Goal: Task Accomplishment & Management: Manage account settings

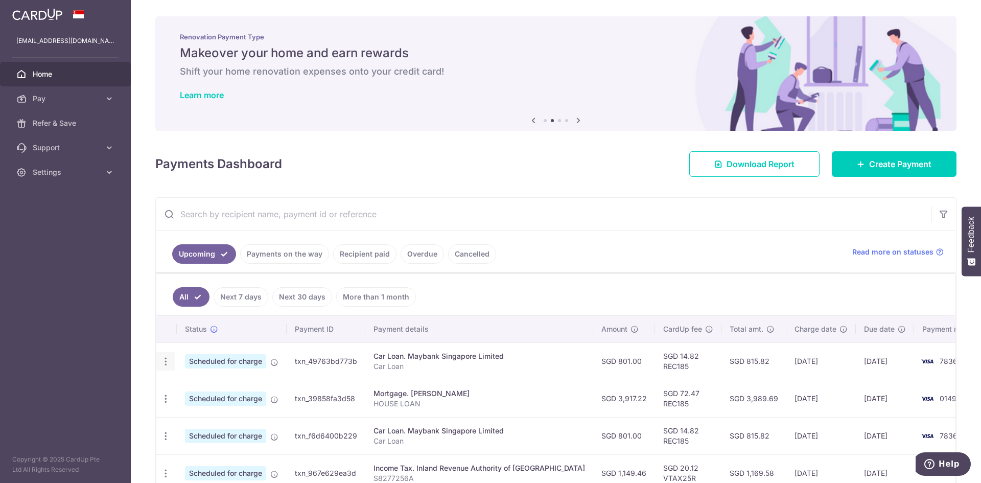
click at [167, 356] on icon "button" at bounding box center [165, 361] width 11 height 11
click at [223, 389] on span "Update payment" at bounding box center [219, 389] width 69 height 12
radio input "true"
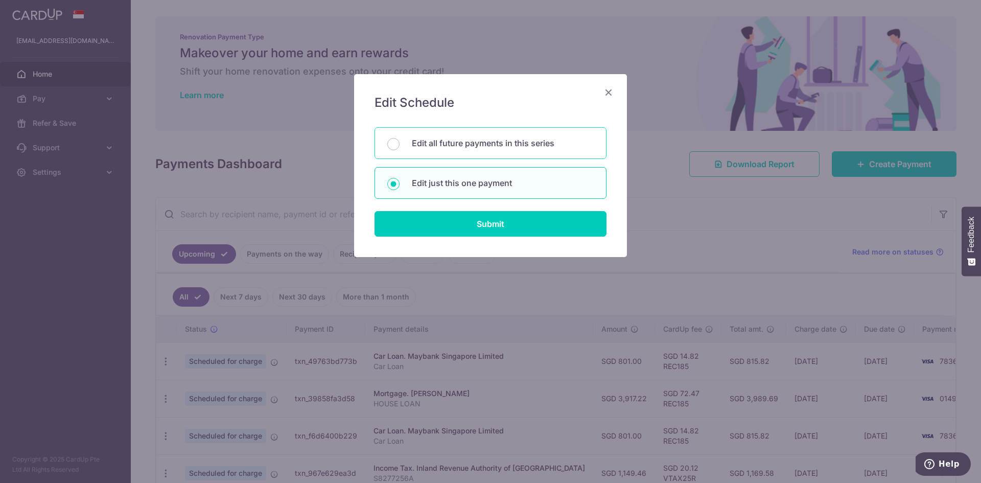
click at [438, 137] on p "Edit all future payments in this series" at bounding box center [503, 143] width 182 height 12
click at [400, 138] on input "Edit all future payments in this series" at bounding box center [393, 144] width 12 height 12
radio input "true"
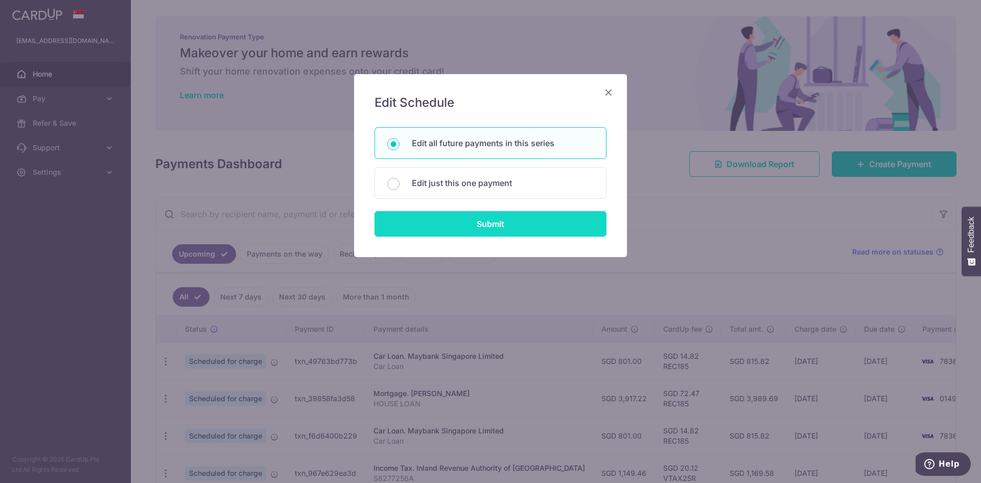
click at [503, 222] on input "Submit" at bounding box center [491, 224] width 232 height 26
radio input "true"
type input "801.00"
type input "Car Loan"
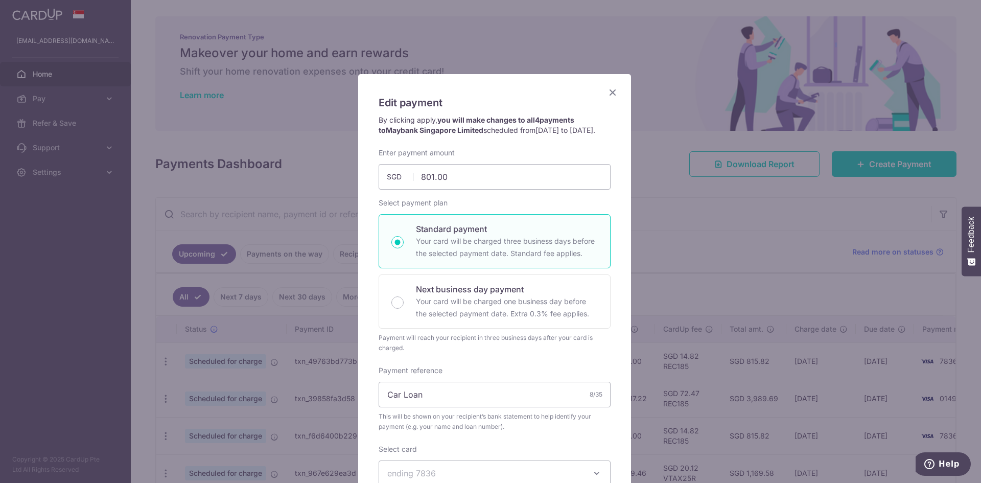
scroll to position [170, 0]
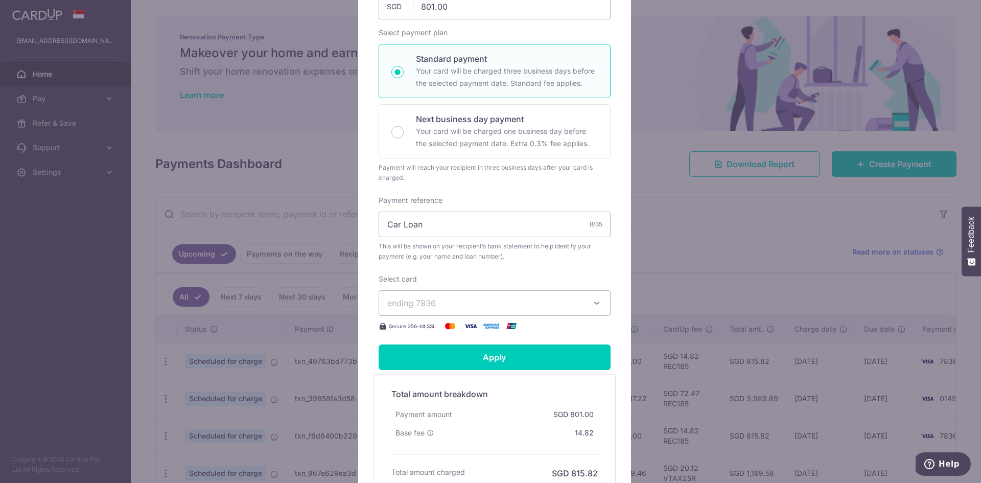
click at [596, 308] on icon "button" at bounding box center [597, 303] width 10 height 10
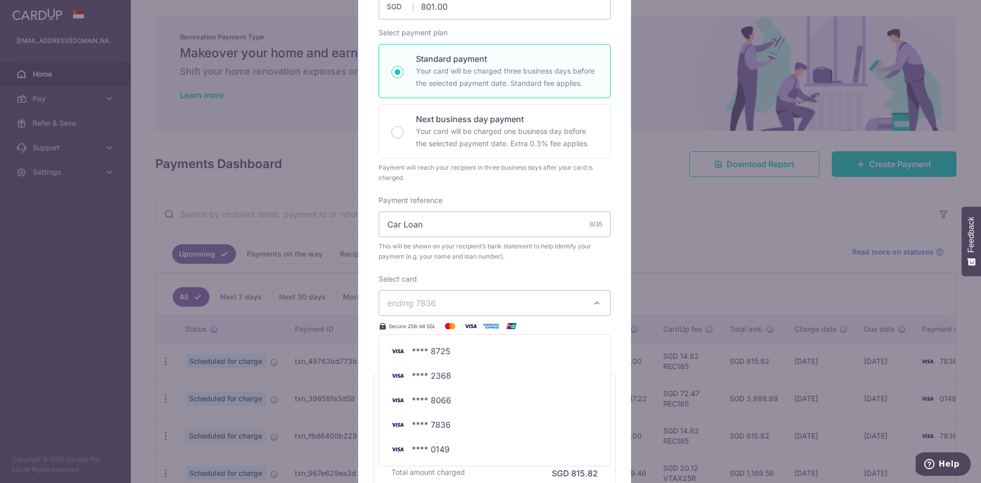
scroll to position [294, 0]
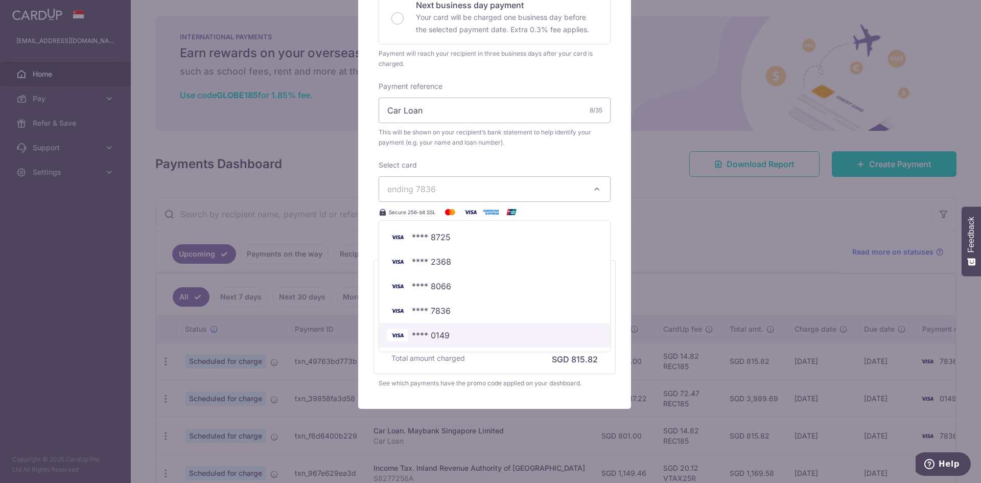
click at [439, 336] on span "**** 0149" at bounding box center [431, 335] width 38 height 12
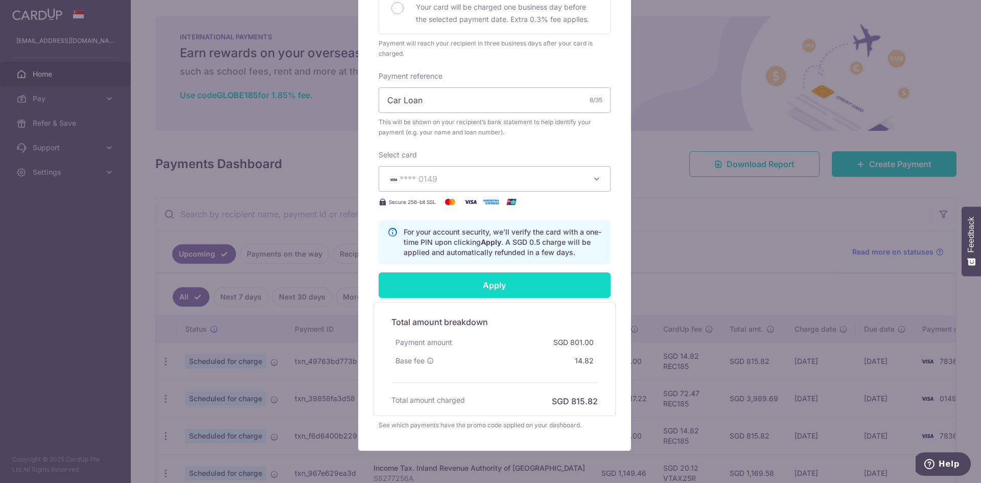
click at [477, 298] on input "Apply" at bounding box center [495, 285] width 232 height 26
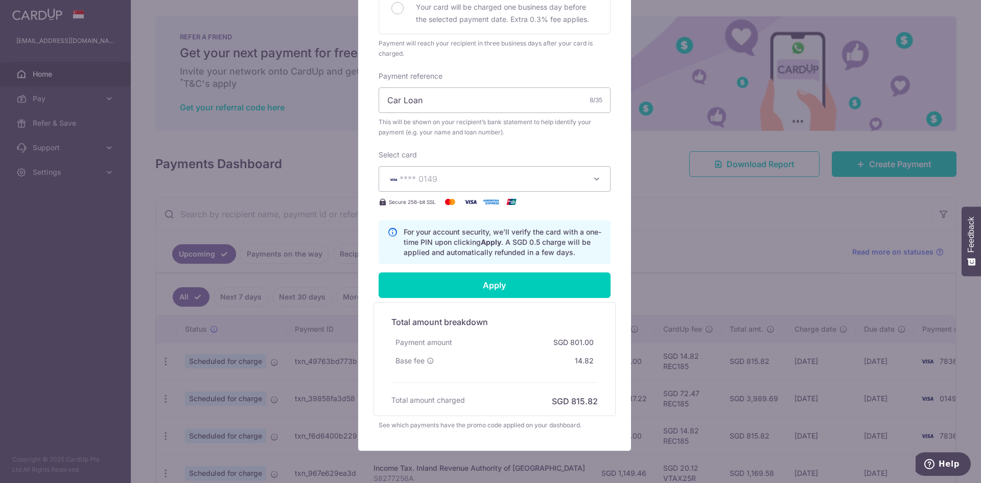
type input "Successfully Applied"
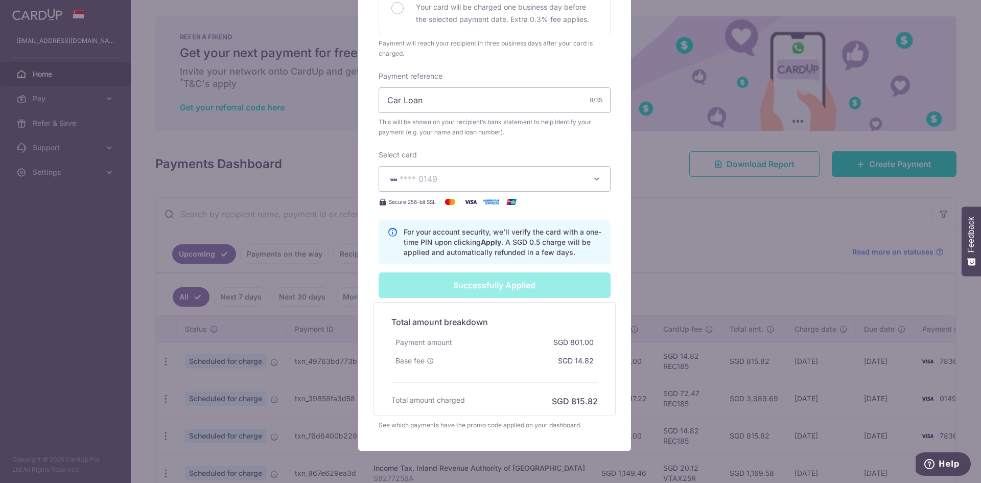
scroll to position [0, 0]
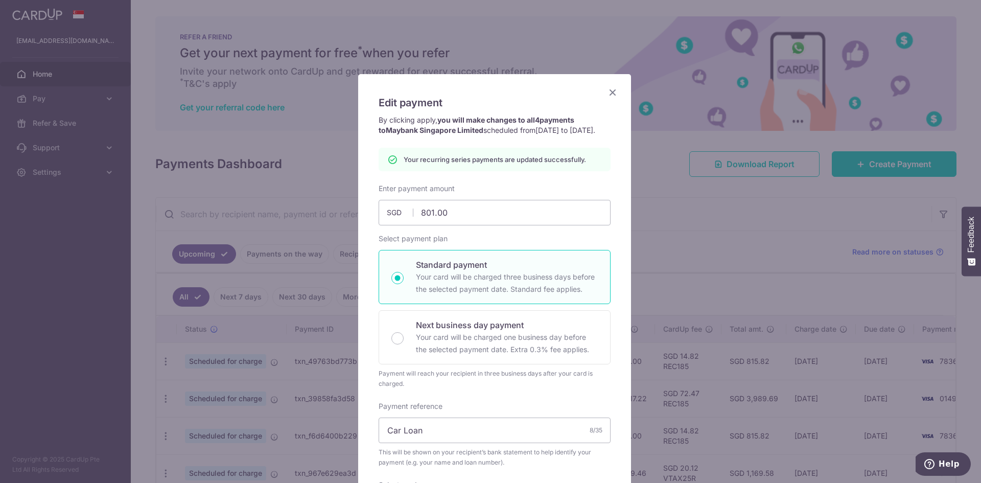
click at [608, 92] on icon "Close" at bounding box center [612, 92] width 12 height 13
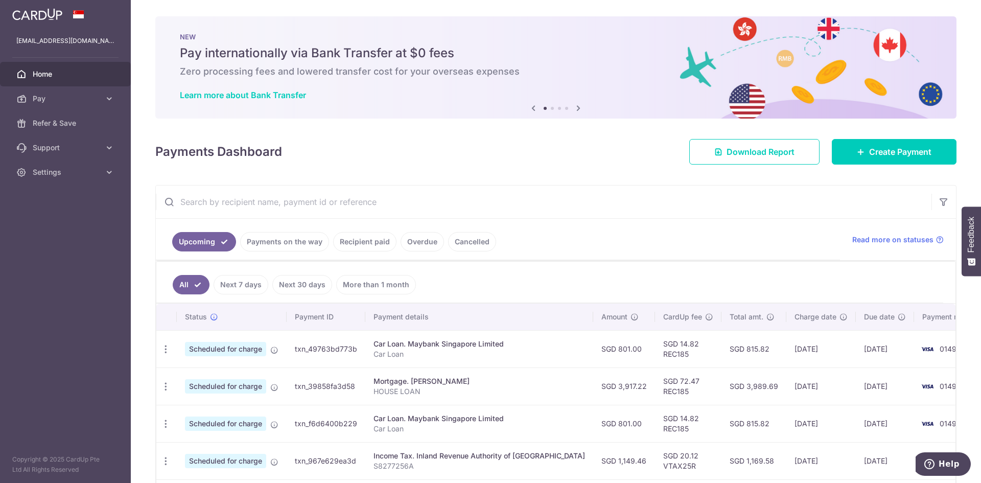
click at [593, 349] on td "SGD 801.00" at bounding box center [624, 348] width 62 height 37
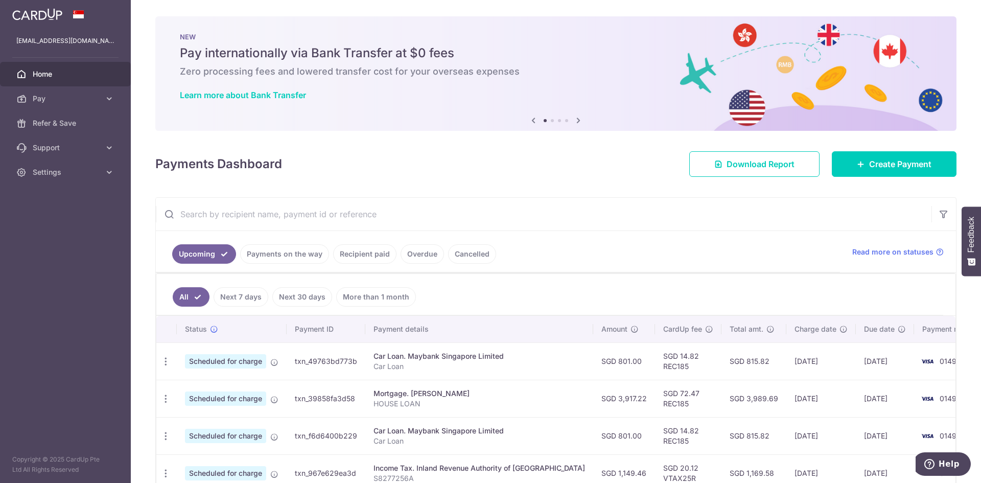
click at [484, 348] on td "Car Loan. Maybank Singapore Limited Car Loan" at bounding box center [479, 360] width 228 height 37
drag, startPoint x: 427, startPoint y: 172, endPoint x: 423, endPoint y: 162, distance: 10.5
click at [425, 168] on div "Payments Dashboard Download Report Create Payment" at bounding box center [555, 162] width 801 height 30
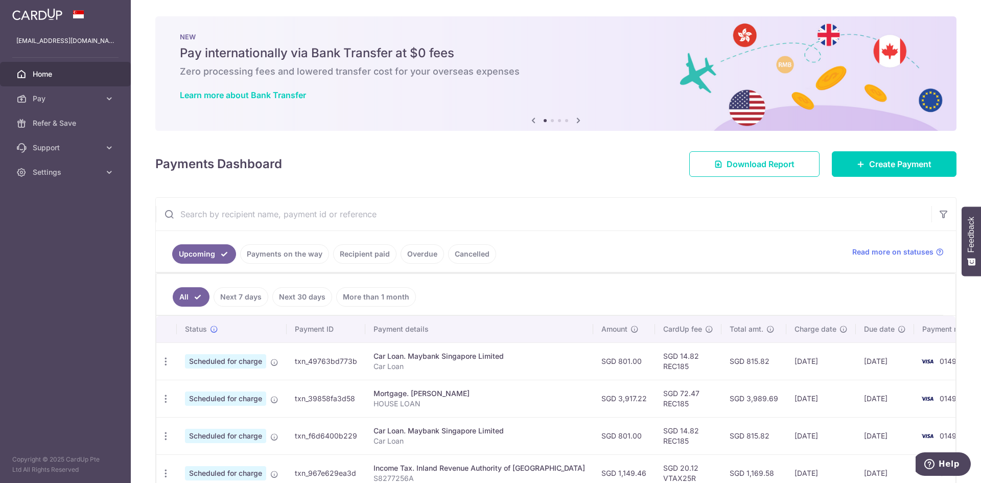
scroll to position [170, 0]
